Goal: Find specific page/section: Find specific page/section

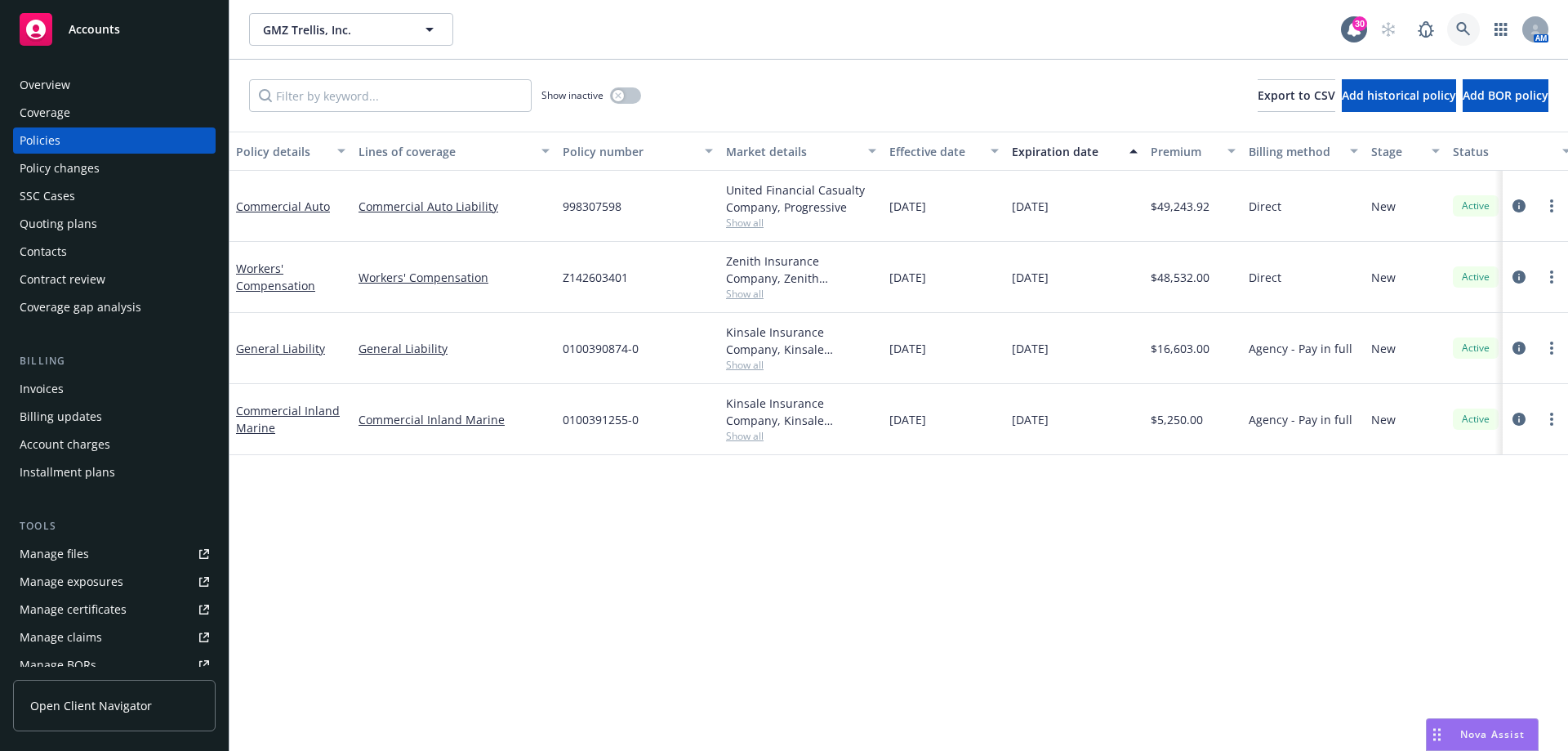
click at [1461, 28] on icon at bounding box center [1463, 29] width 14 height 14
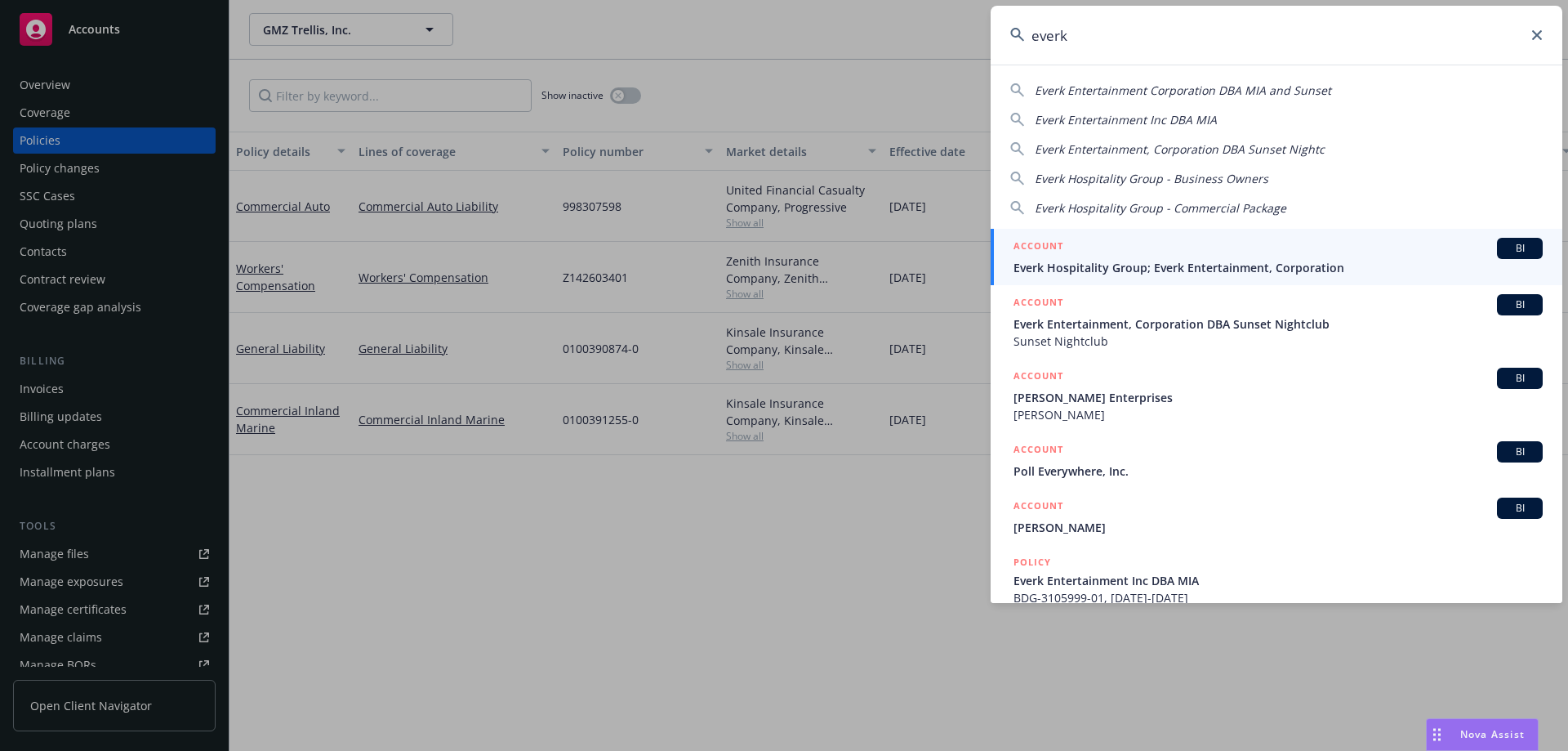
type input "everk"
click at [1103, 254] on div "ACCOUNT BI" at bounding box center [1278, 248] width 529 height 21
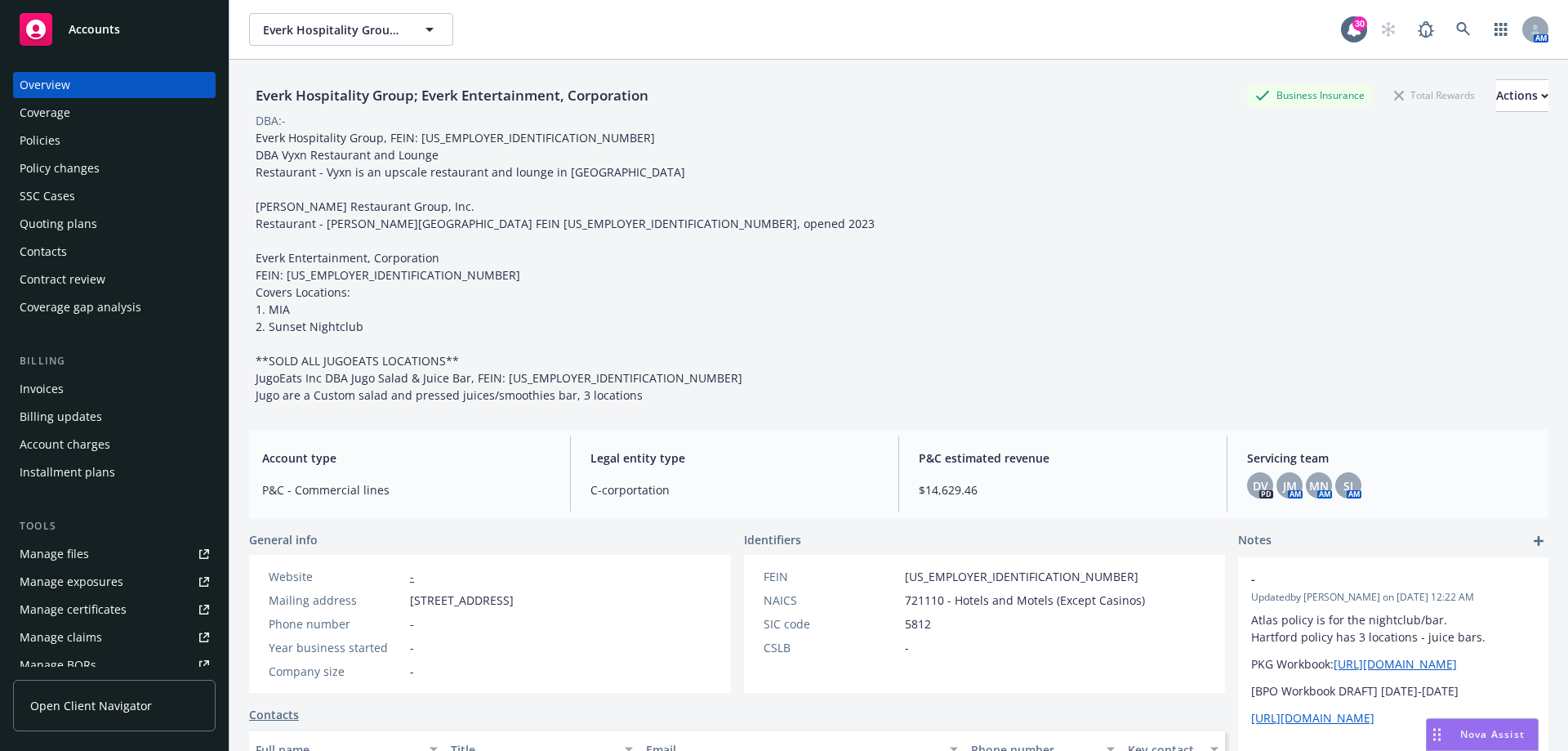
click at [47, 140] on div "Policies" at bounding box center [39, 140] width 41 height 26
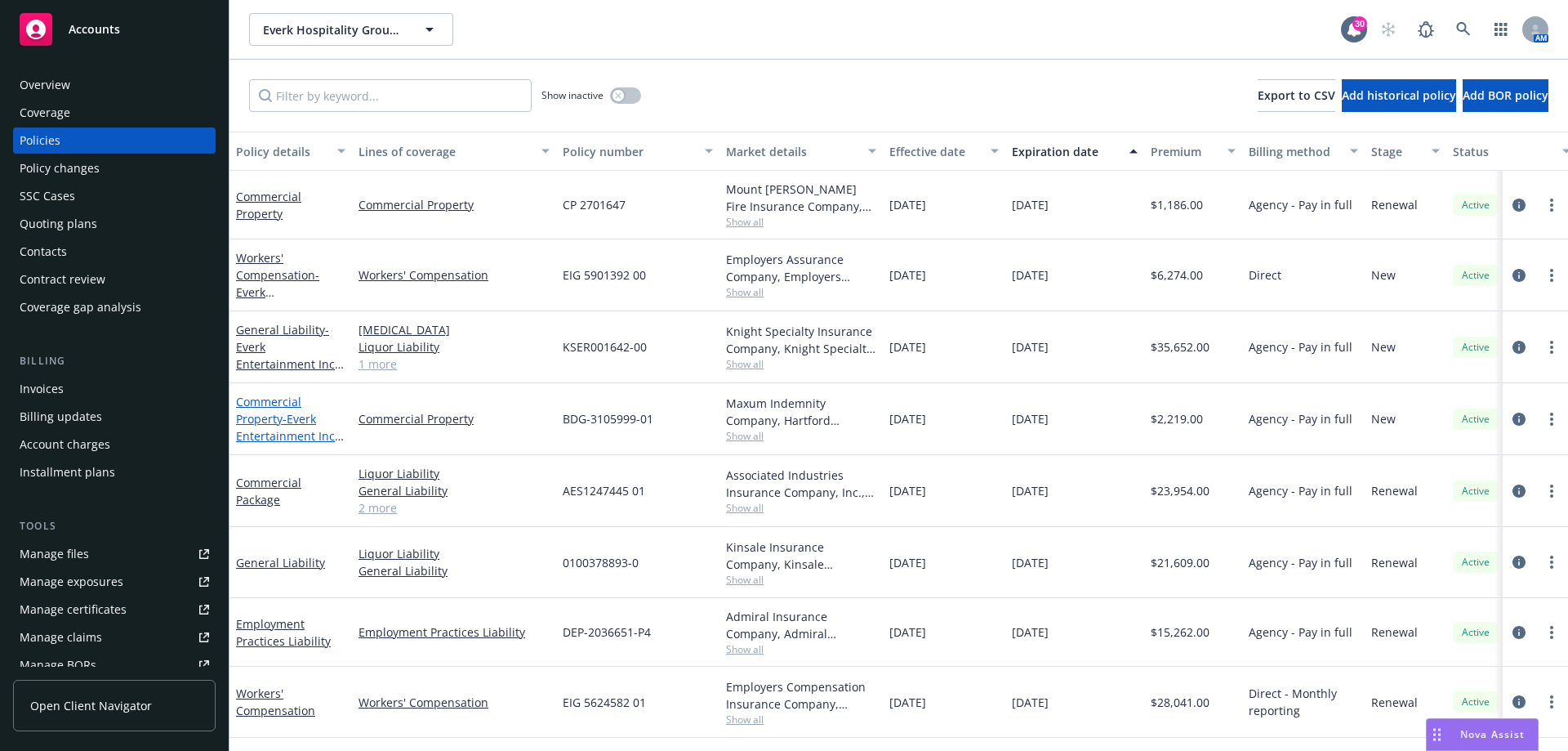
click at [260, 434] on span "- Everk Entertainment Inc DBA MIA" at bounding box center [290, 435] width 107 height 50
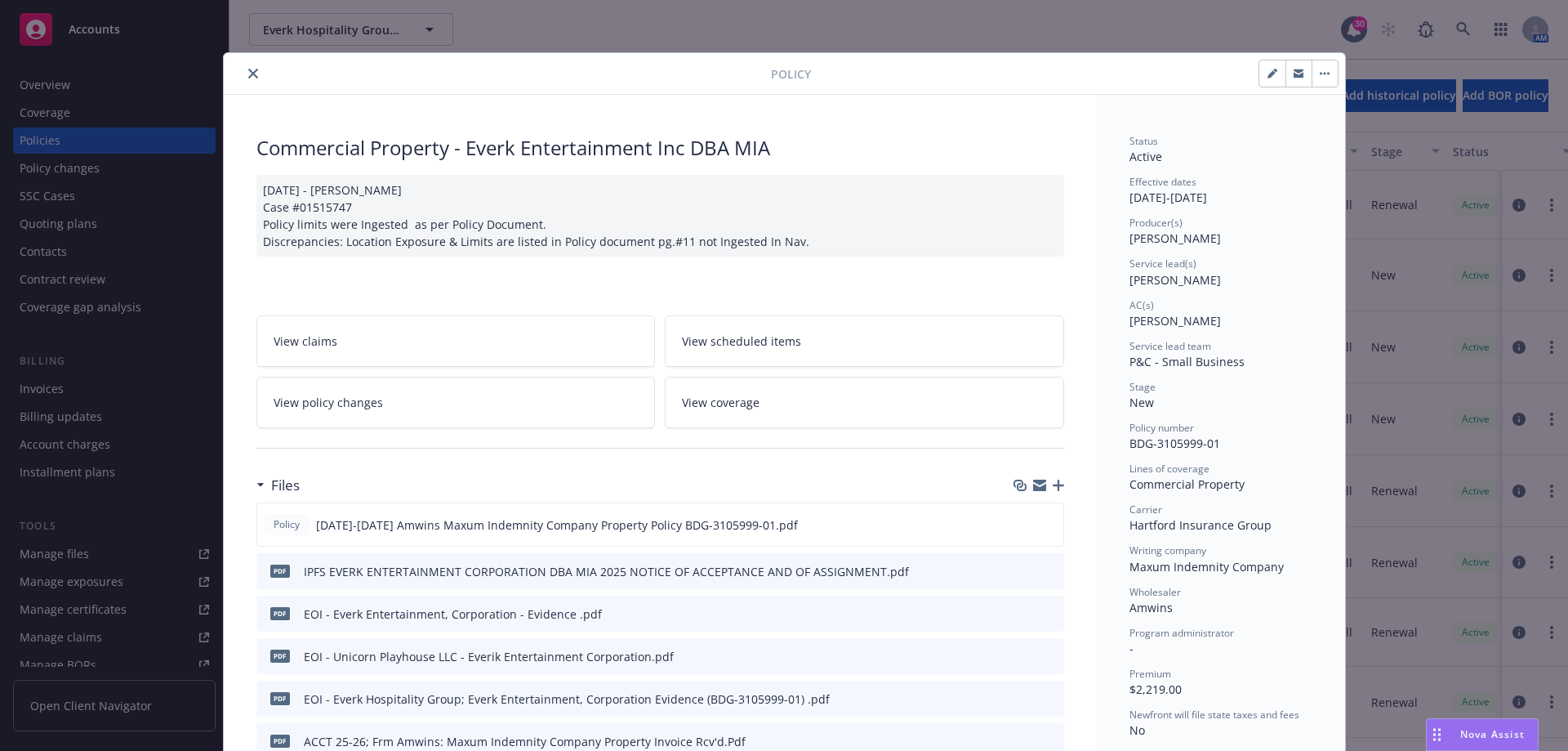
click at [248, 76] on icon "close" at bounding box center [253, 74] width 10 height 10
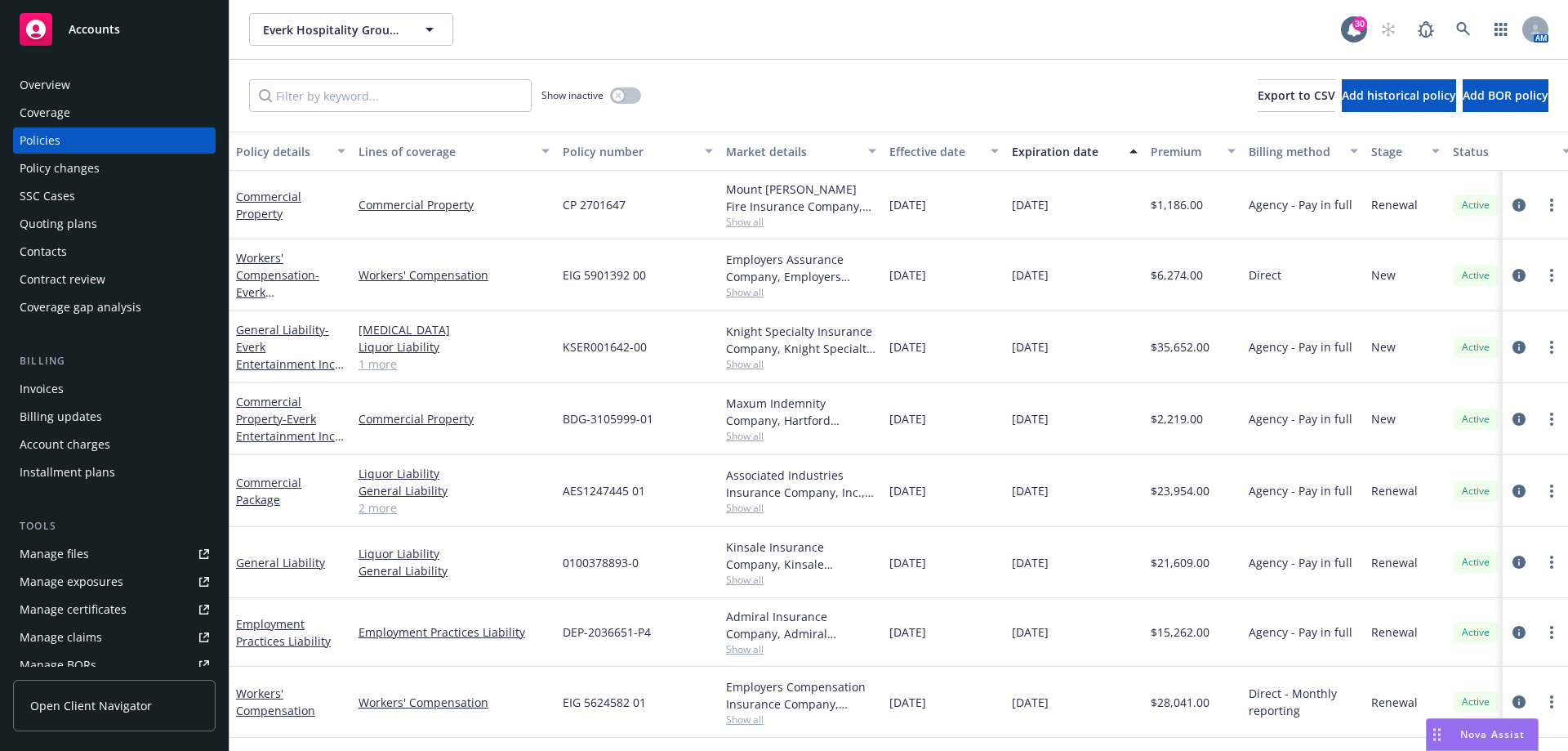
click at [269, 222] on div "Commercial Property" at bounding box center [291, 205] width 109 height 35
click at [267, 211] on link "Commercial Property" at bounding box center [269, 205] width 65 height 33
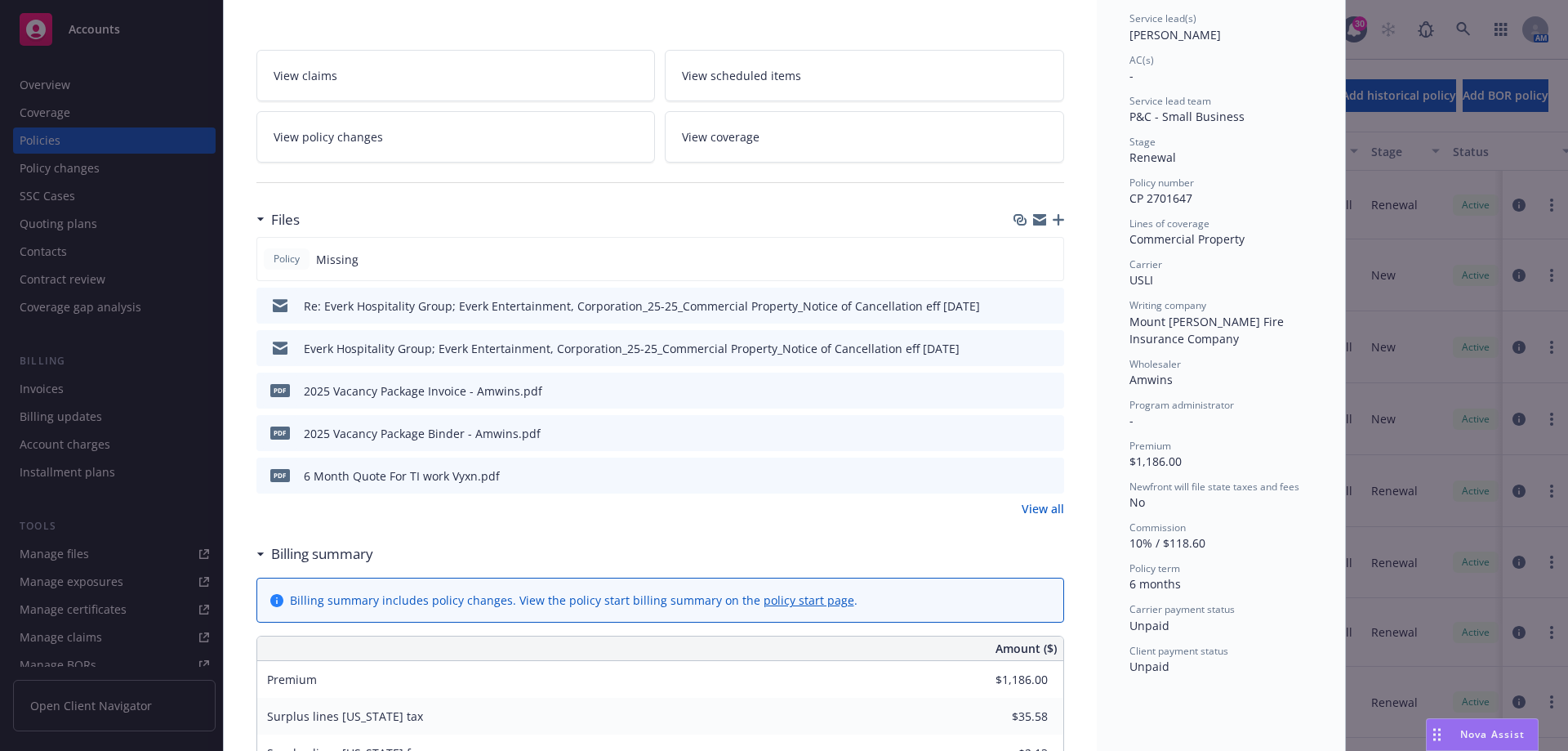
scroll to position [82, 0]
